Goal: Task Accomplishment & Management: Use online tool/utility

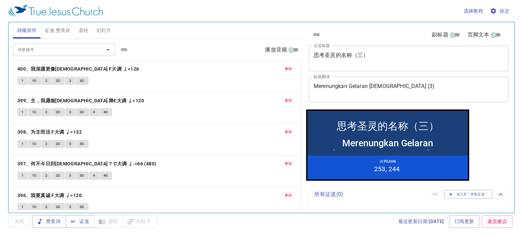
click at [285, 66] on span "删除" at bounding box center [288, 69] width 7 height 6
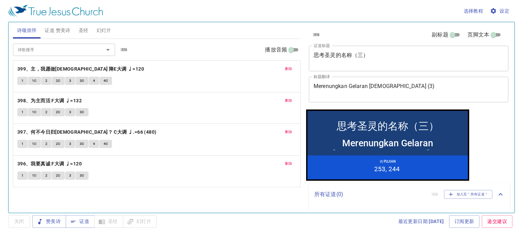
click at [281, 66] on button "删除" at bounding box center [288, 69] width 15 height 8
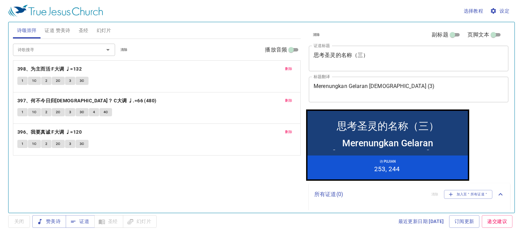
click at [281, 66] on button "删除" at bounding box center [288, 69] width 15 height 8
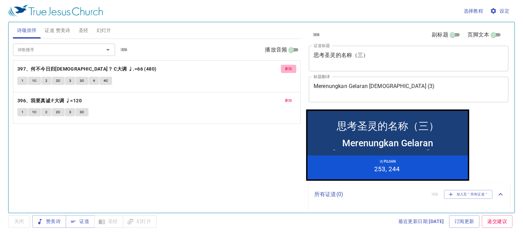
click at [281, 66] on button "删除" at bounding box center [288, 69] width 15 height 8
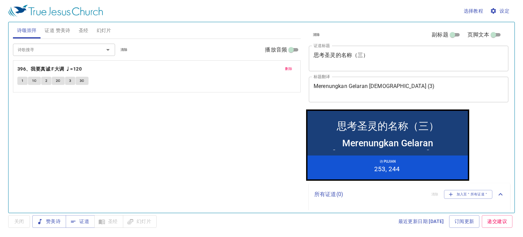
click at [282, 66] on button "删除" at bounding box center [288, 69] width 15 height 8
click at [282, 66] on p "诗颂崇拜还未选赞美诗" at bounding box center [157, 65] width 288 height 8
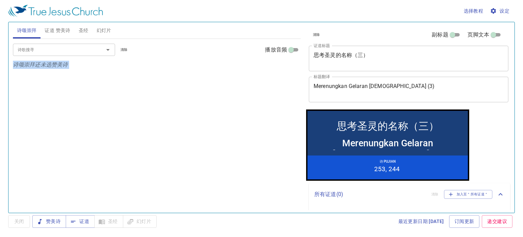
click at [58, 33] on span "证道 赞美诗" at bounding box center [58, 30] width 26 height 9
click at [59, 32] on span "证道 赞美诗" at bounding box center [58, 30] width 26 height 9
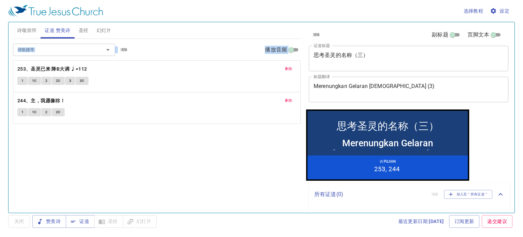
click at [287, 70] on span "删除" at bounding box center [288, 69] width 7 height 6
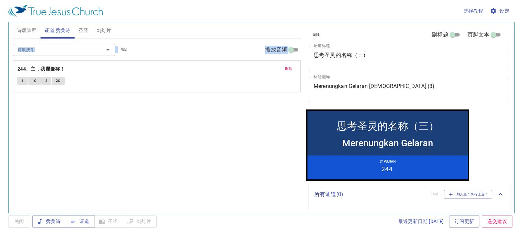
click at [287, 70] on span "删除" at bounding box center [288, 69] width 7 height 6
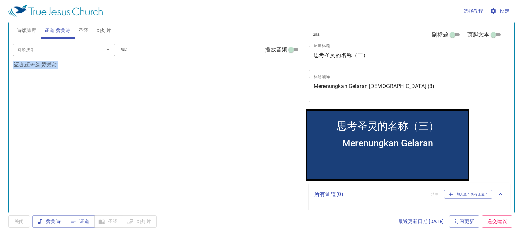
click at [287, 70] on div "诗歌搜寻 诗歌搜寻 清除 播放音频 证道还未选赞美诗" at bounding box center [157, 123] width 288 height 168
click at [223, 127] on div "诗歌搜寻 诗歌搜寻 清除 播放音频 证道还未选赞美诗" at bounding box center [157, 123] width 288 height 168
click at [88, 31] on span "圣经" at bounding box center [84, 30] width 10 height 9
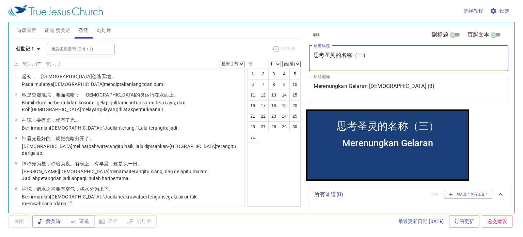
drag, startPoint x: 378, startPoint y: 56, endPoint x: 249, endPoint y: 66, distance: 129.2
click at [249, 66] on div "诗颂崇拜 证道 赞美诗 圣经 幻灯片 诗歌搜寻 诗歌搜寻 清除 播放音频 诗颂崇拜还未选赞美诗 诗歌搜寻 诗歌搜寻 清除 播放音频 证道还未选赞美诗 创世记 …" at bounding box center [261, 114] width 503 height 190
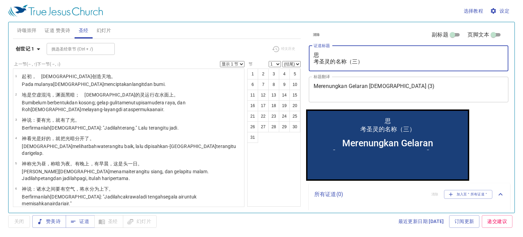
type textarea "思 考圣灵的名称（三）"
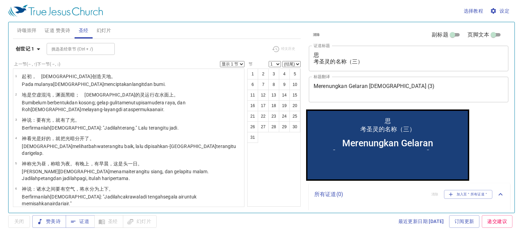
click at [377, 73] on div "清除 副标题 页脚文本 证道标题 思 考圣灵的名称（三） x 证道标题 标题翻译 Merenungkan Gelaran Roh Kudus (3) x 标题…" at bounding box center [408, 65] width 204 height 87
click at [370, 65] on div "思 考圣灵的名称（三） x 证道标题" at bounding box center [409, 59] width 200 height 26
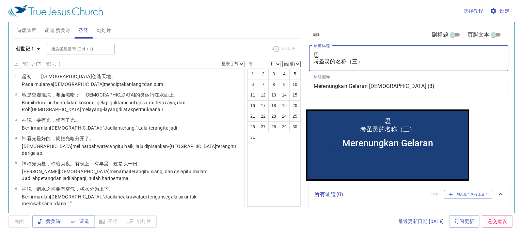
click at [371, 65] on div "思 考圣灵的名称（三） x 证道标题" at bounding box center [409, 59] width 200 height 26
drag, startPoint x: 372, startPoint y: 62, endPoint x: 293, endPoint y: 55, distance: 78.7
click at [293, 55] on div "诗颂崇拜 证道 赞美诗 圣经 幻灯片 诗歌搜寻 诗歌搜寻 清除 播放音频 诗颂崇拜还未选赞美诗 诗歌搜寻 诗歌搜寻 清除 播放音频 证道还未选赞美诗 创世记 …" at bounding box center [261, 114] width 503 height 190
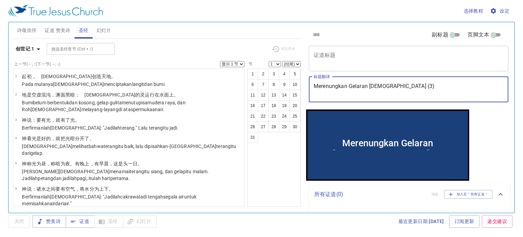
drag, startPoint x: 417, startPoint y: 90, endPoint x: 308, endPoint y: 88, distance: 109.4
click at [308, 88] on div "清除 副标题 页脚文本 证道标题 x 证道标题 标题翻译 Merenungkan Gelaran Roh Kudus (3) x 标题翻译 副标题 x 副标题…" at bounding box center [408, 65] width 204 height 87
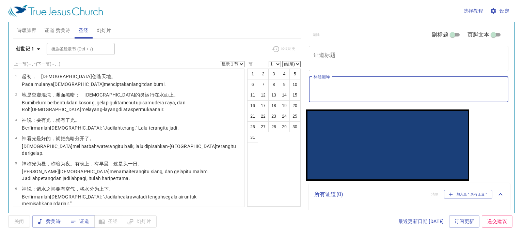
click at [494, 141] on div "清除 副标题 页脚文本 证道标题 x 证道标题 标题翻译 x 标题翻译 副标题 x 副标题 副标题翻译 x 副标题翻译 页脚文本 页脚文本 所有证道 ( 0 …" at bounding box center [409, 114] width 210 height 190
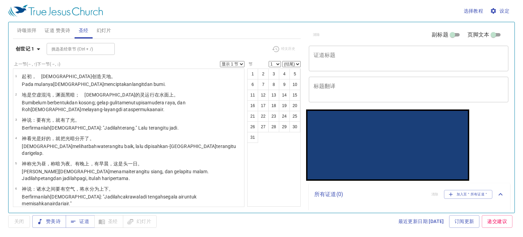
click at [107, 29] on span "幻灯片" at bounding box center [104, 30] width 15 height 9
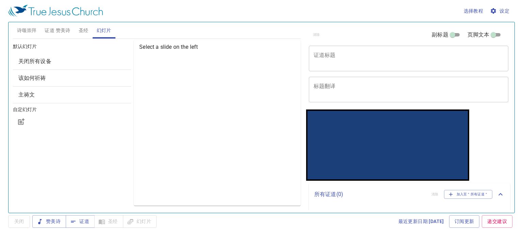
click at [42, 65] on span "关闭所有设备" at bounding box center [72, 61] width 108 height 8
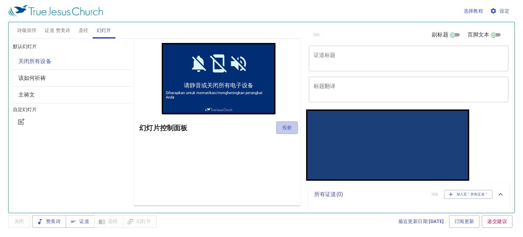
click at [284, 126] on span "投射" at bounding box center [287, 127] width 11 height 9
click at [116, 99] on div "主祷文" at bounding box center [72, 95] width 119 height 16
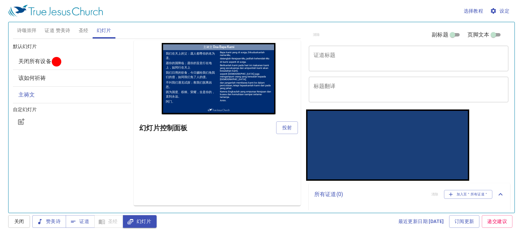
click at [375, 66] on div "x 证道标题" at bounding box center [409, 59] width 200 height 26
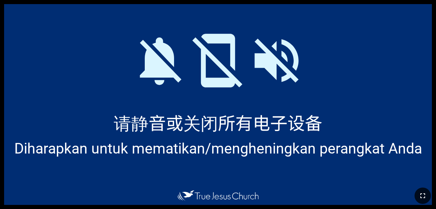
click at [274, 199] on icon "button" at bounding box center [423, 196] width 8 height 8
